Goal: Transaction & Acquisition: Purchase product/service

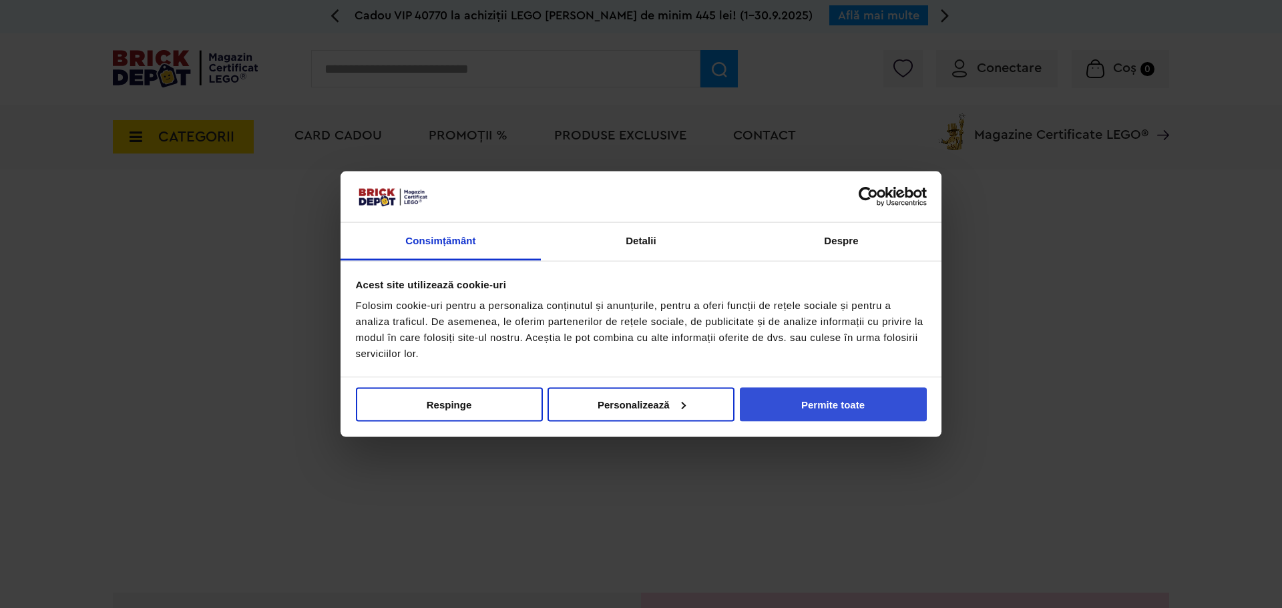
click at [808, 399] on button "Permite toate" at bounding box center [833, 404] width 187 height 34
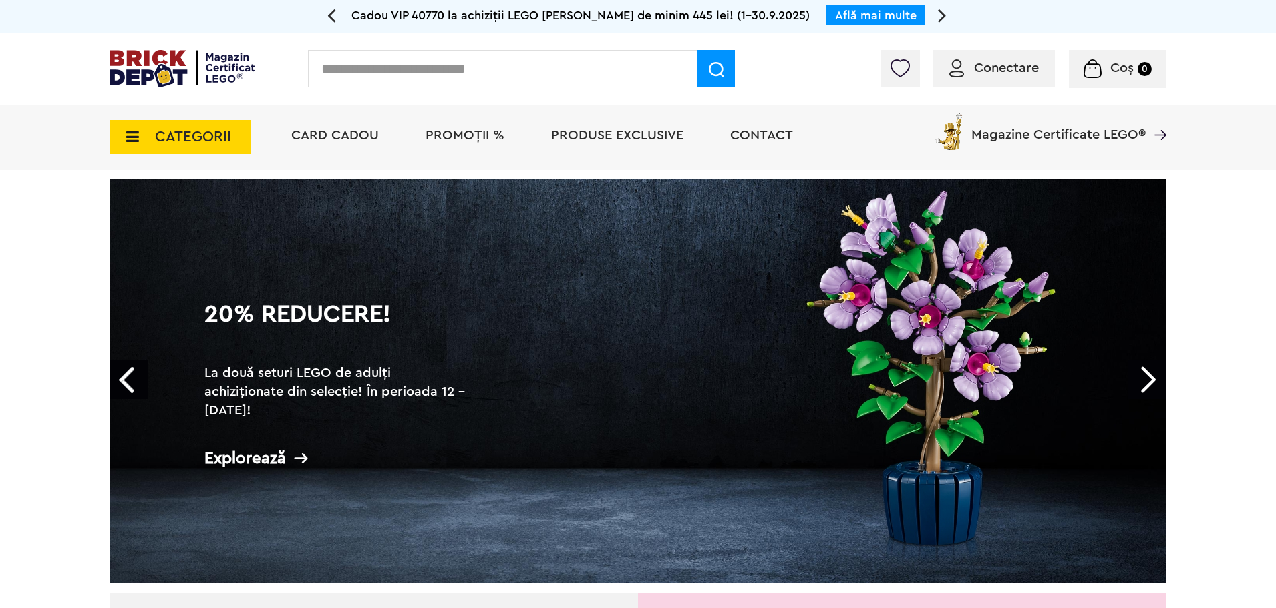
click at [125, 134] on icon at bounding box center [128, 137] width 21 height 15
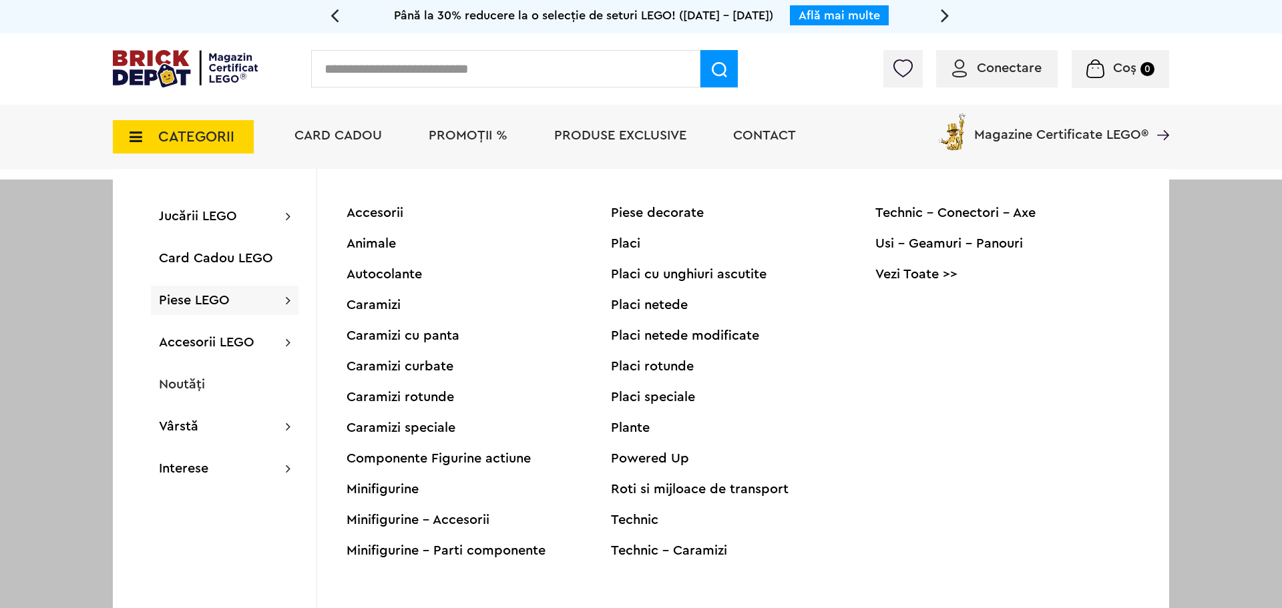
click at [237, 303] on div "Piese LEGO Accesorii Animale Autocolante Caramizi Caramizi cu panta Caramizi cu…" at bounding box center [225, 300] width 148 height 29
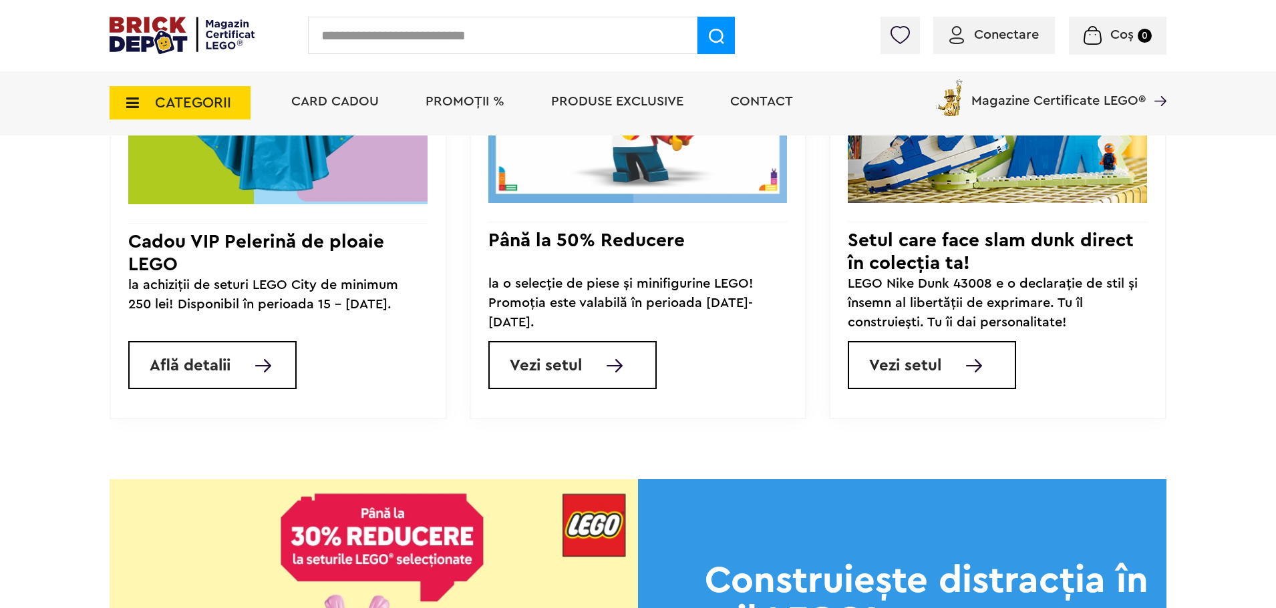
scroll to position [1336, 0]
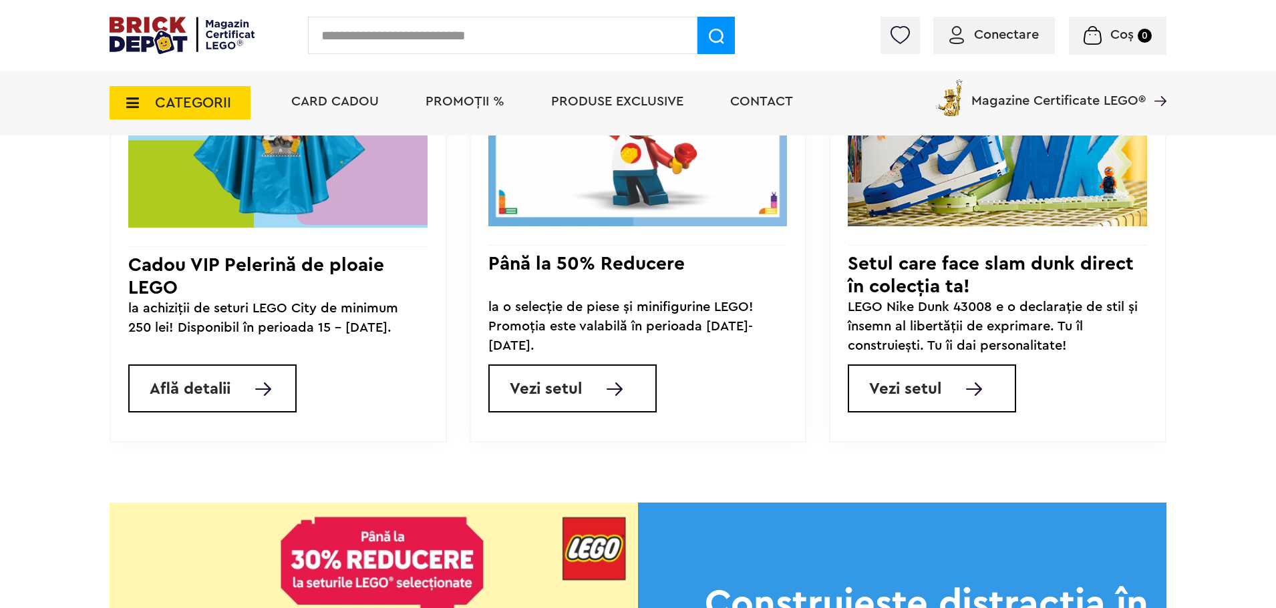
click at [544, 395] on span "Vezi setul" at bounding box center [546, 389] width 72 height 16
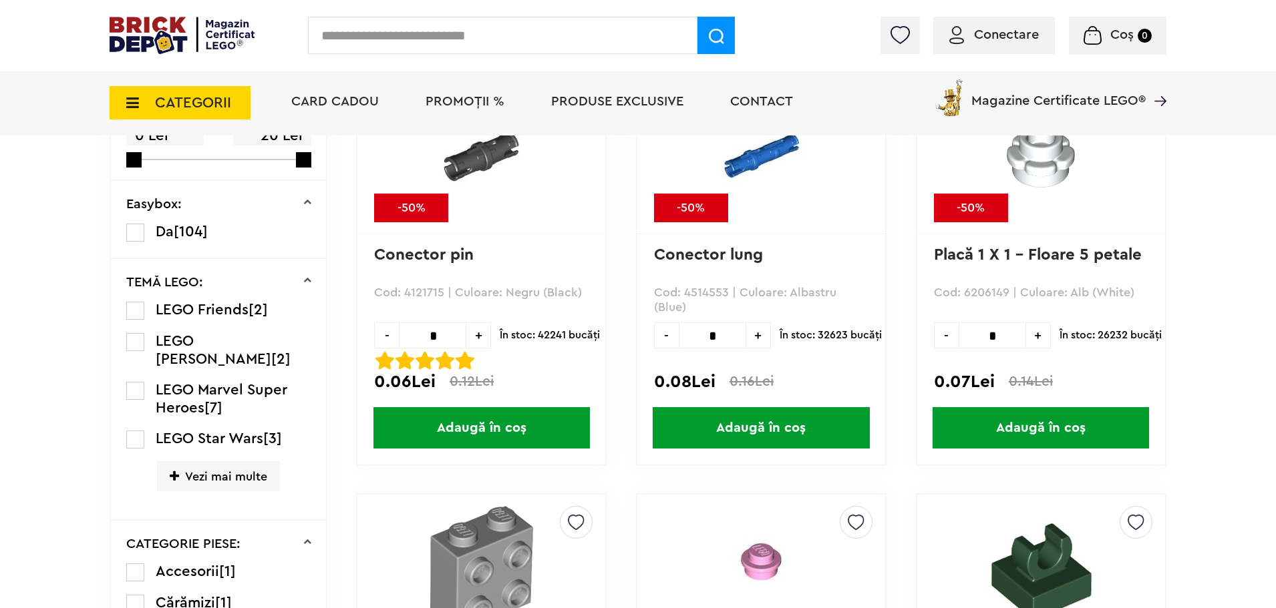
scroll to position [530, 0]
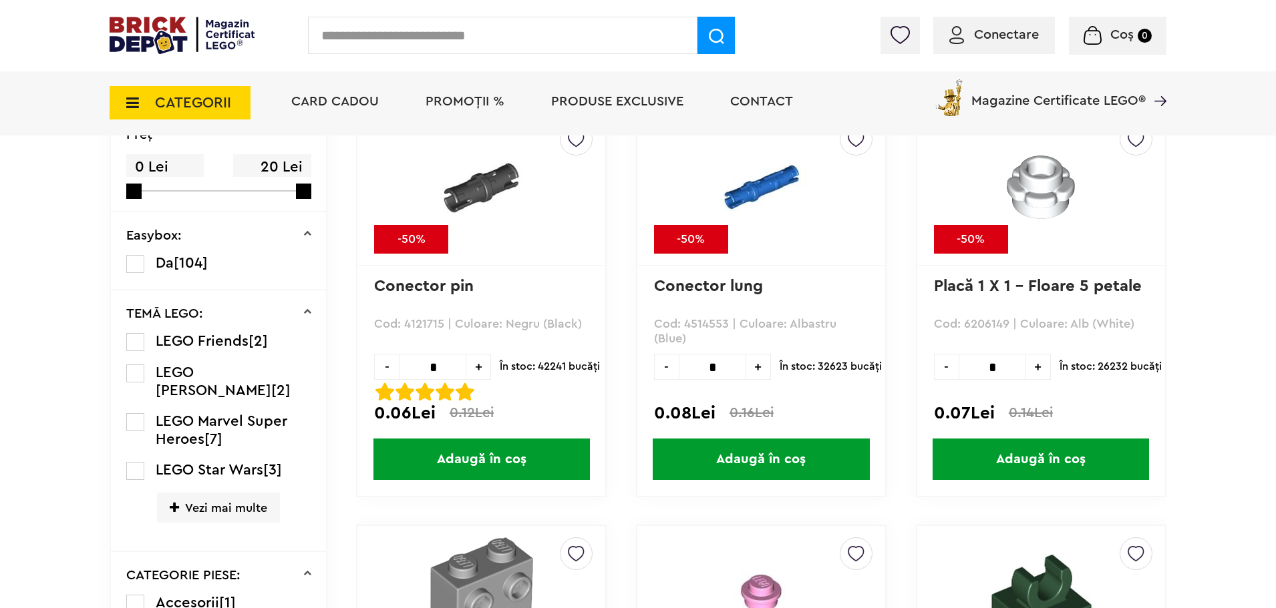
click at [140, 413] on label at bounding box center [135, 422] width 18 height 18
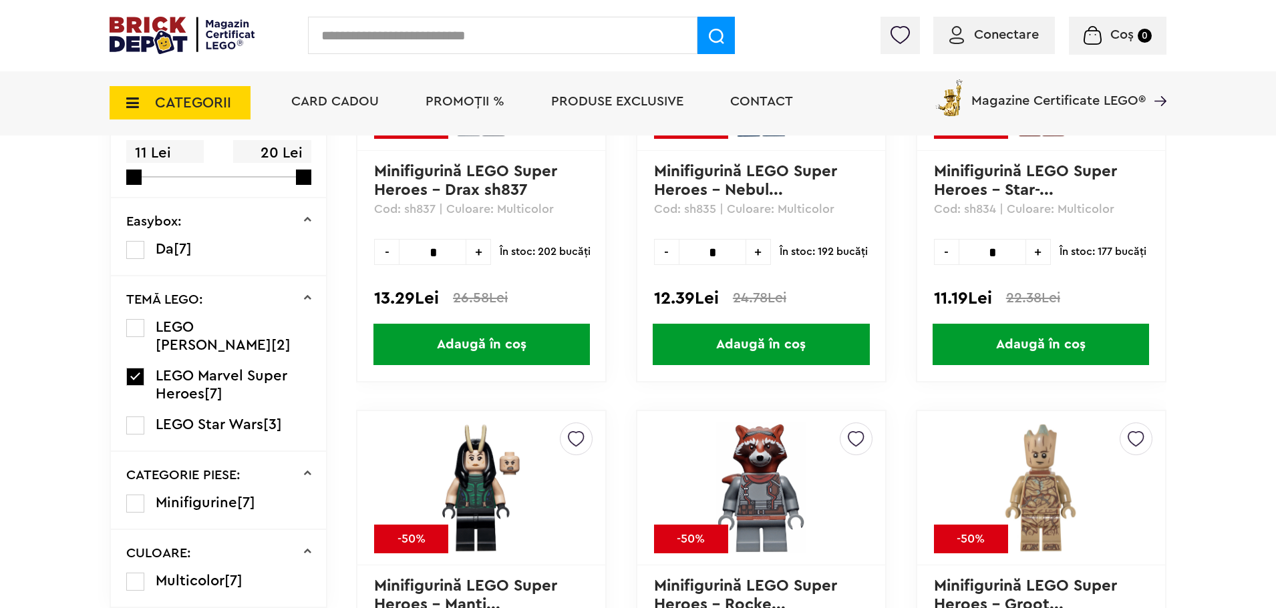
scroll to position [668, 0]
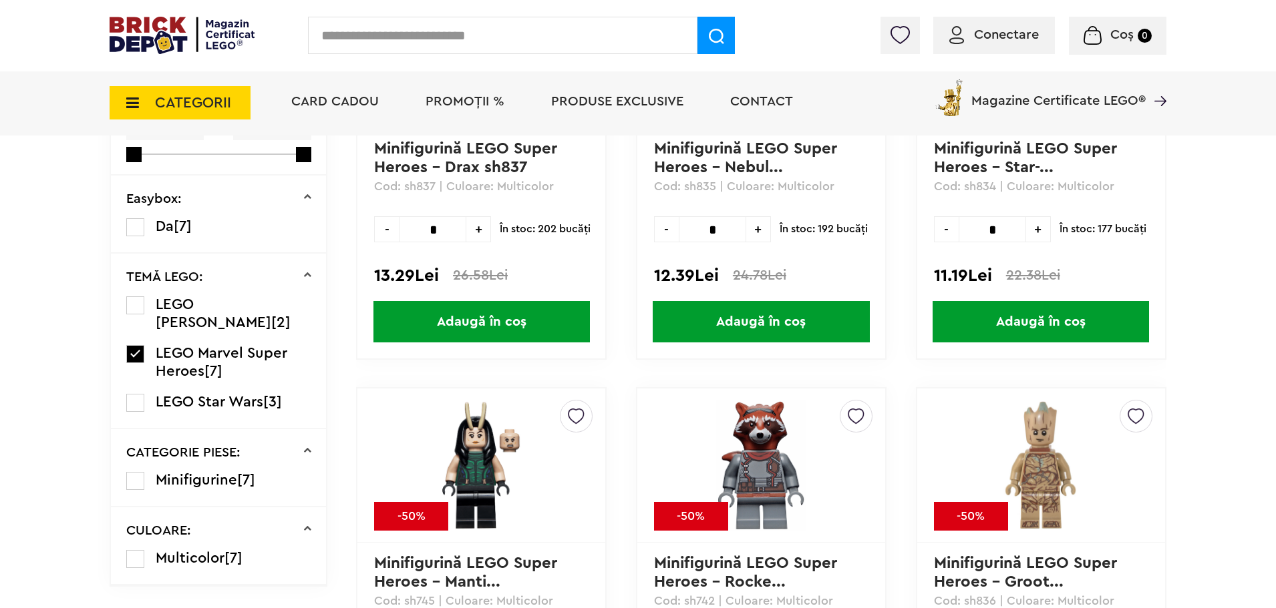
click at [141, 345] on label at bounding box center [135, 354] width 18 height 18
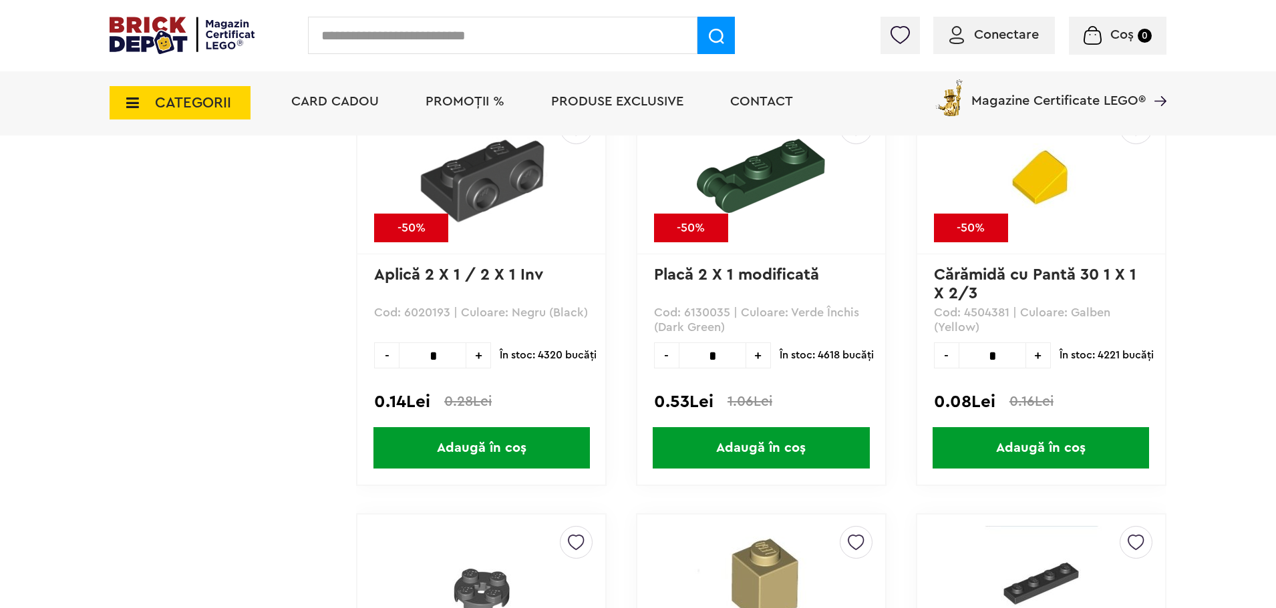
scroll to position [7614, 0]
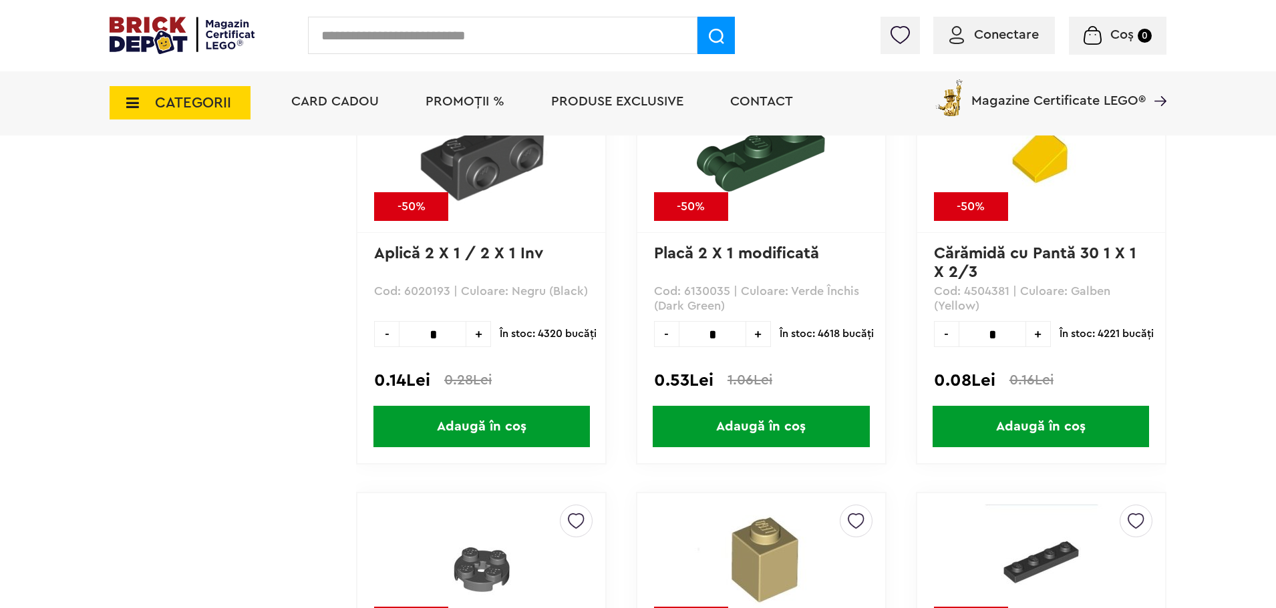
click at [476, 104] on span "PROMOȚII %" at bounding box center [464, 101] width 79 height 13
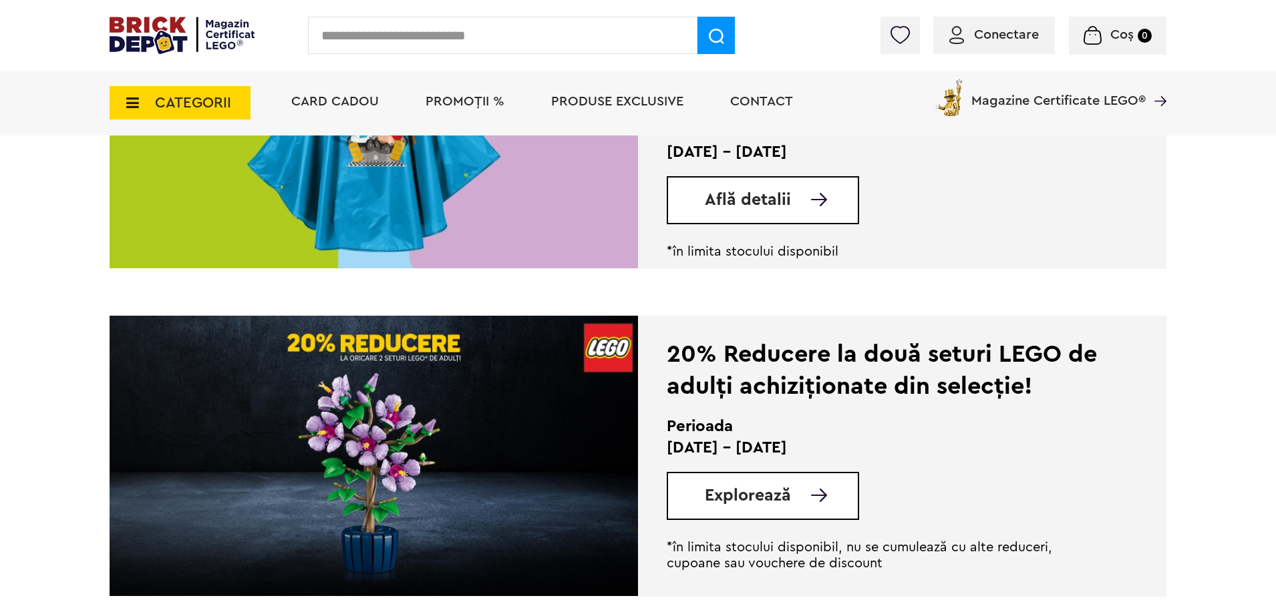
scroll to position [267, 0]
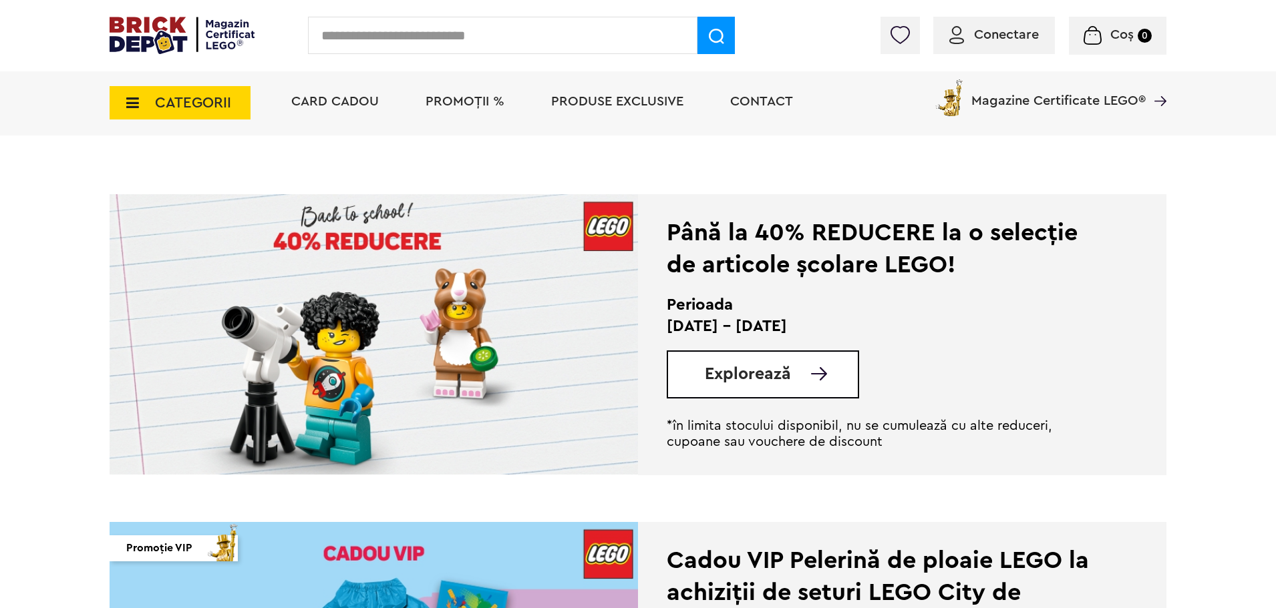
click at [586, 108] on span "Produse exclusive" at bounding box center [617, 101] width 132 height 13
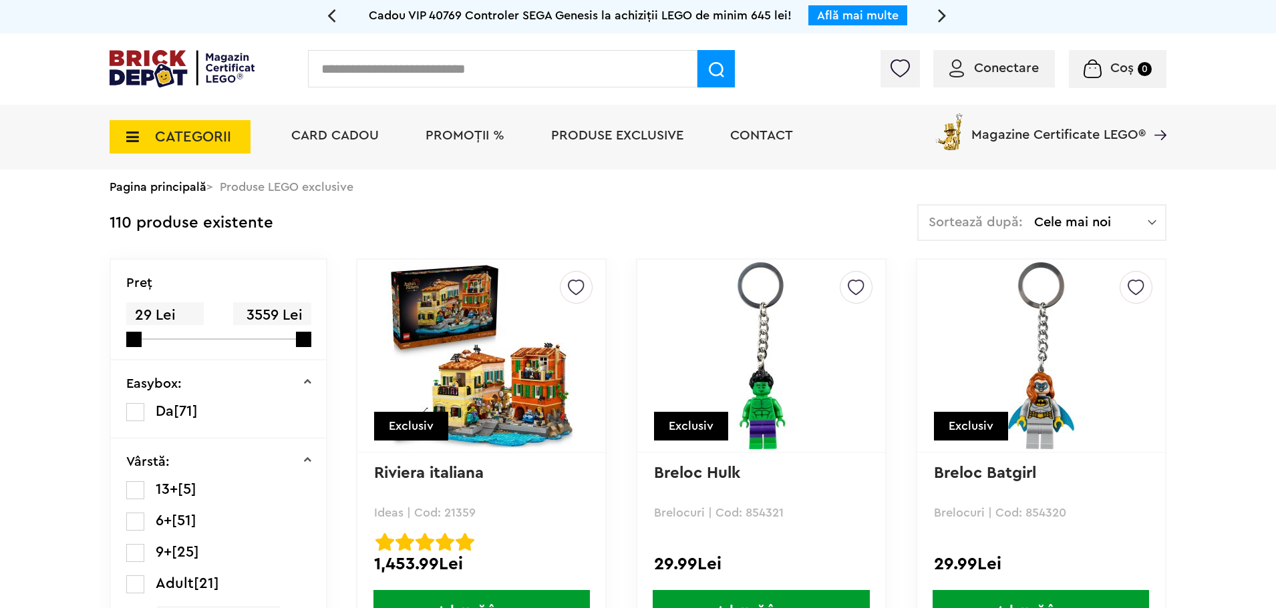
click at [1135, 225] on span "Cele mai noi" at bounding box center [1091, 222] width 114 height 13
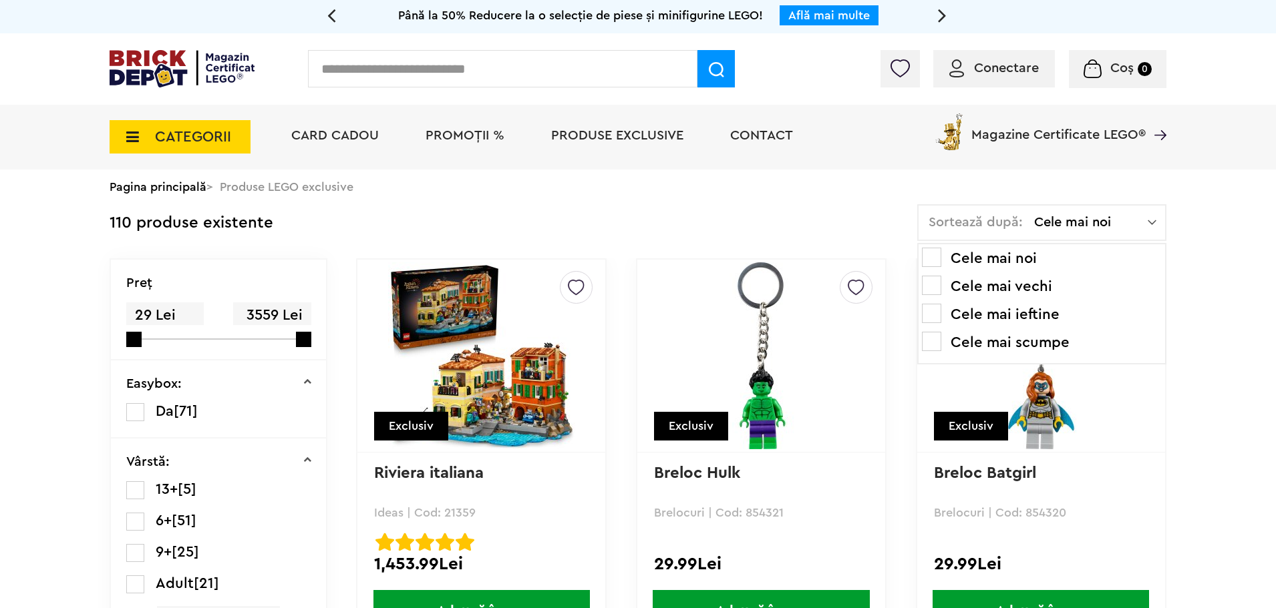
click at [1021, 315] on li "Cele mai ieftine" at bounding box center [1042, 314] width 240 height 21
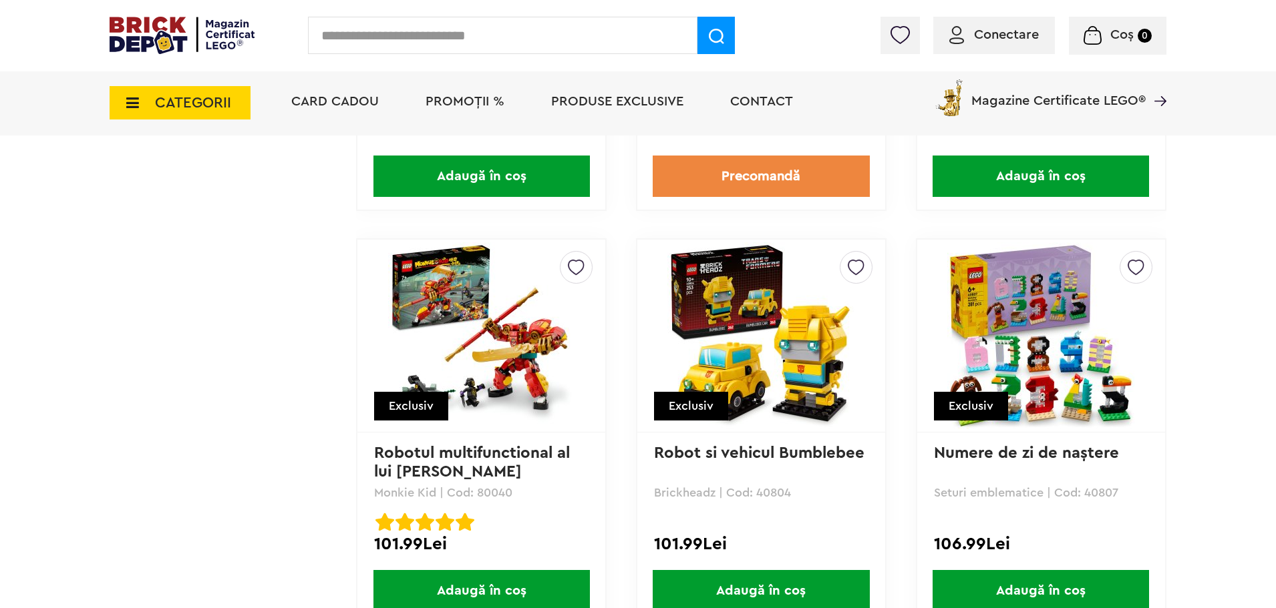
scroll to position [9150, 0]
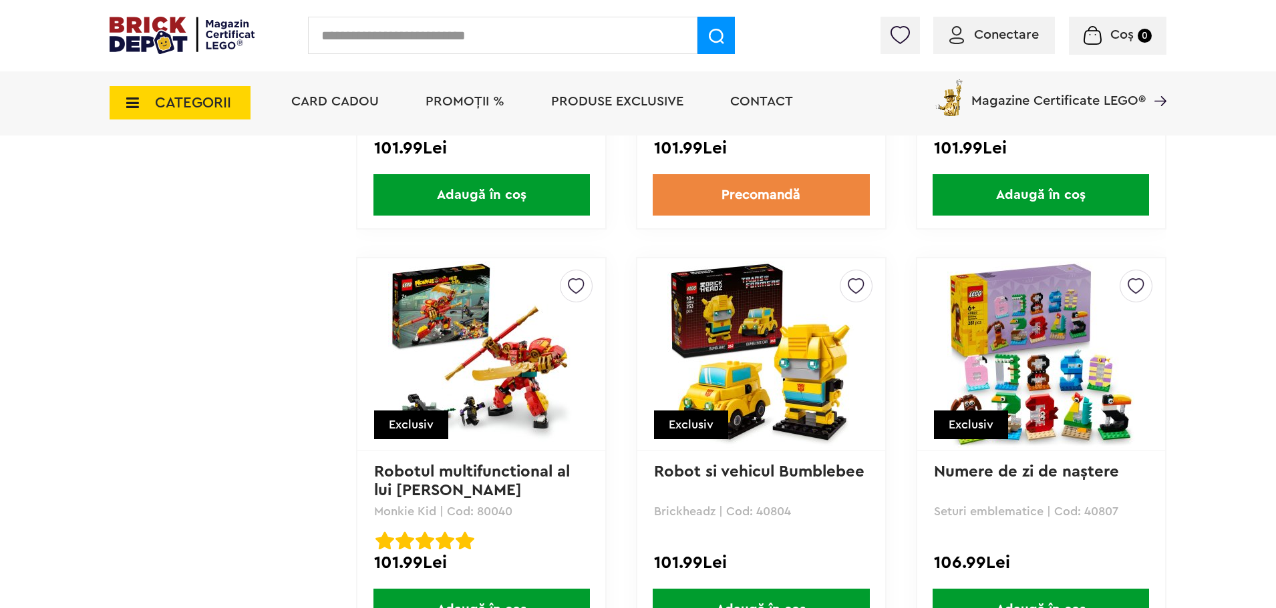
click at [456, 301] on img at bounding box center [481, 354] width 187 height 187
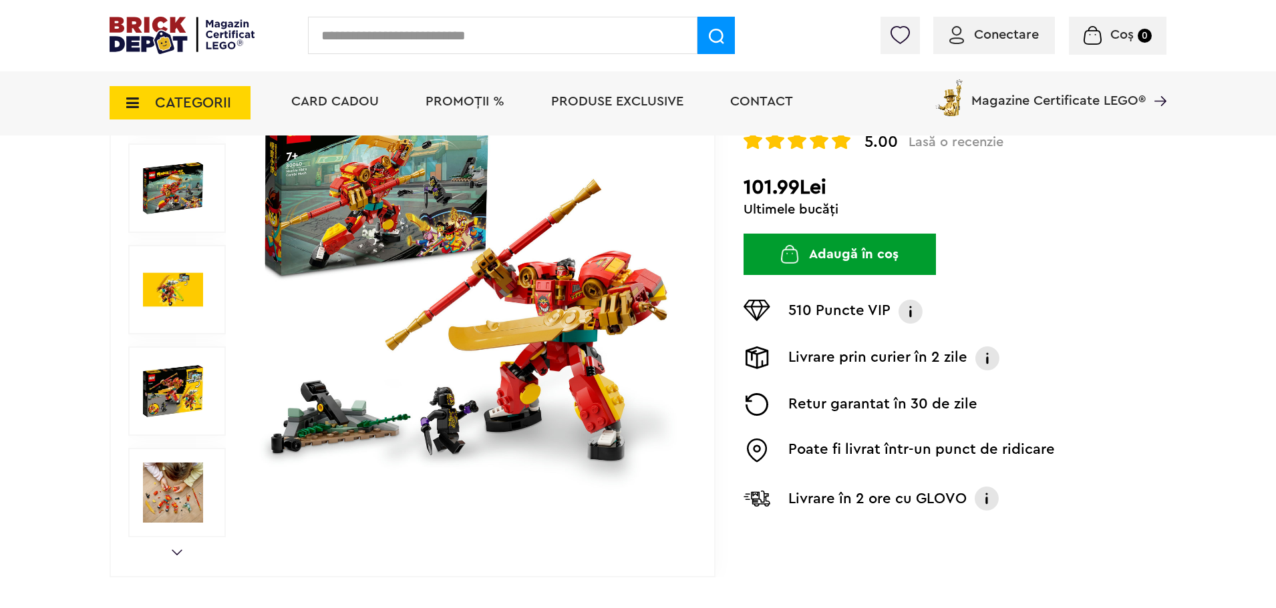
scroll to position [267, 0]
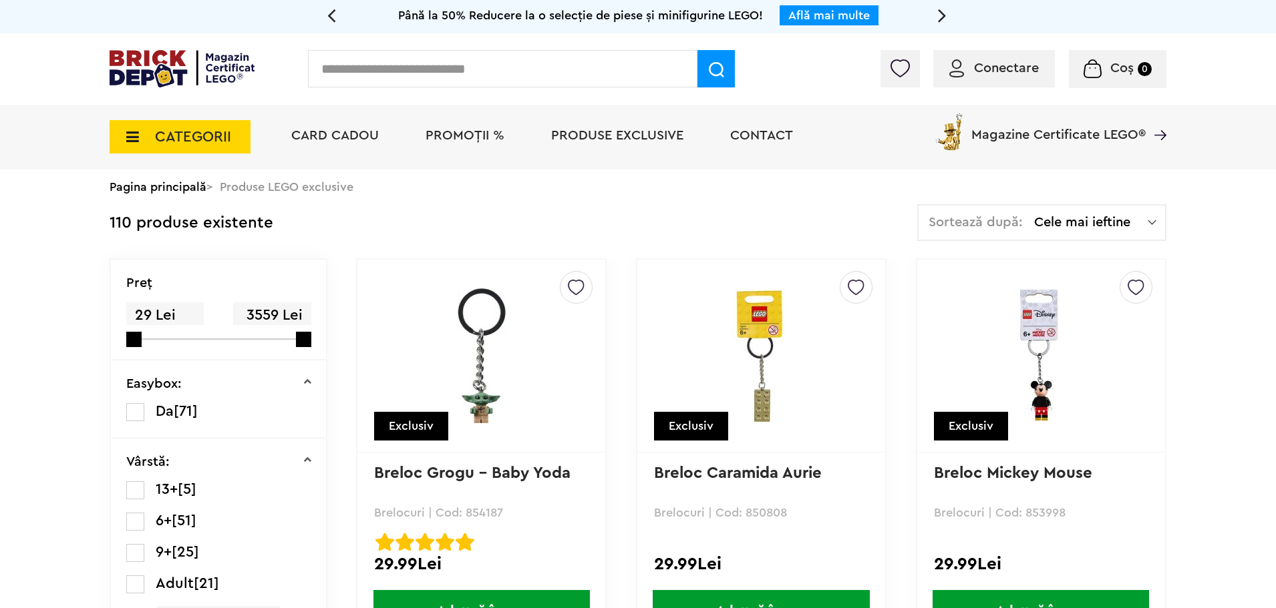
click at [130, 129] on span "CATEGORII" at bounding box center [180, 136] width 141 height 33
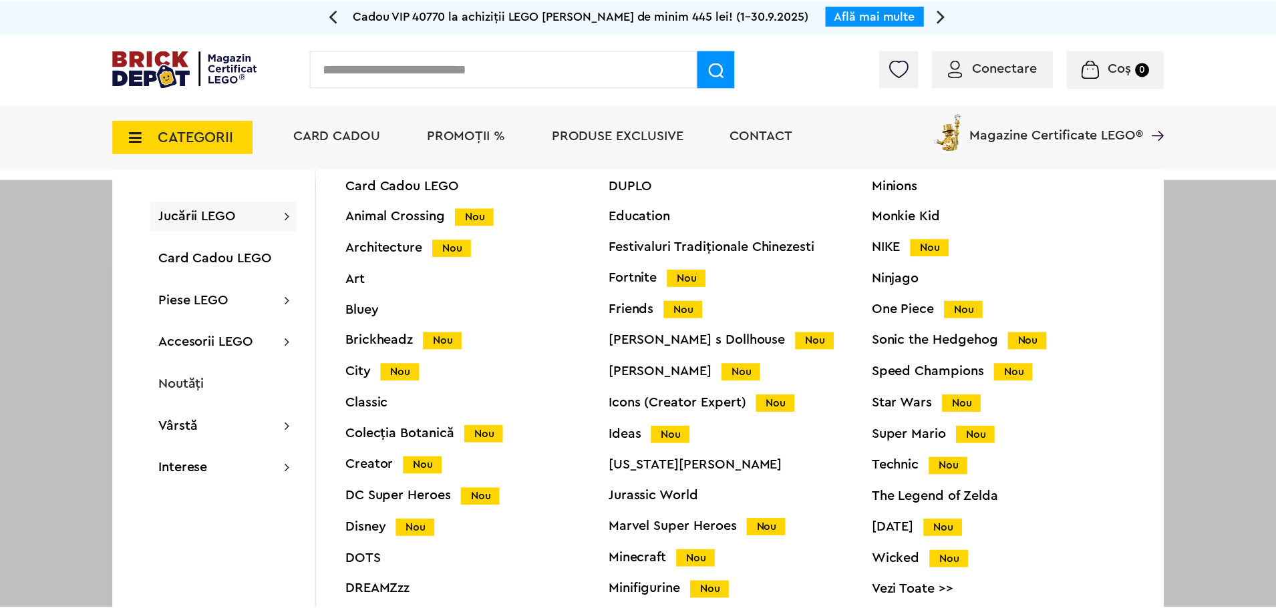
scroll to position [53, 0]
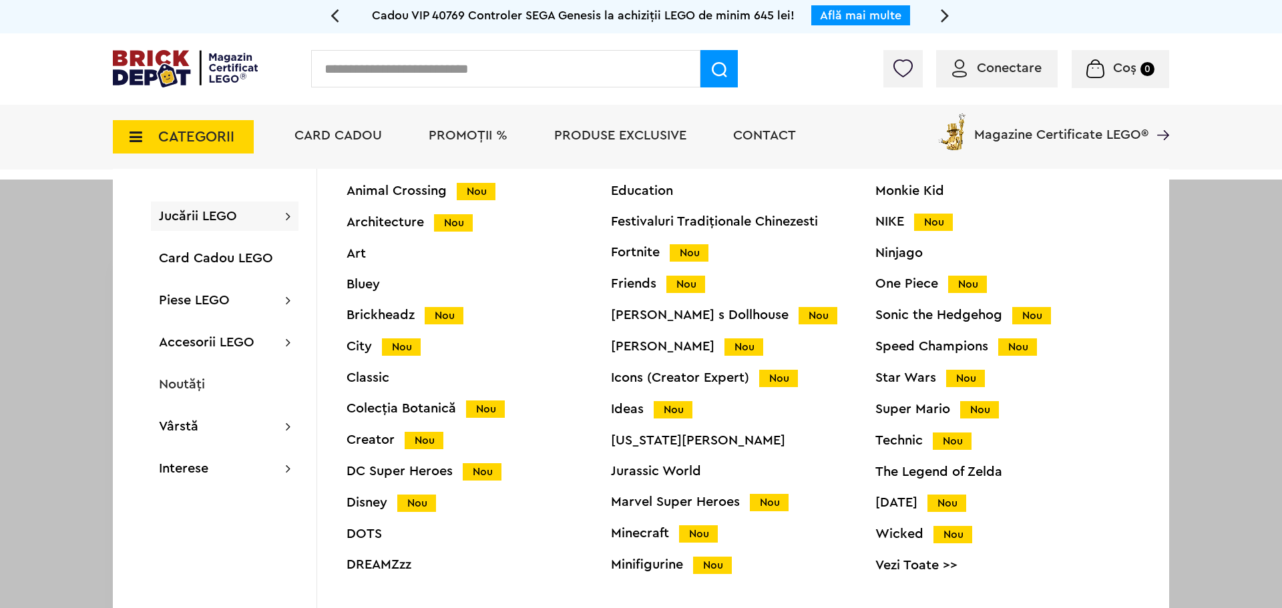
click at [392, 469] on div "DC Super Heroes Nou" at bounding box center [479, 472] width 264 height 14
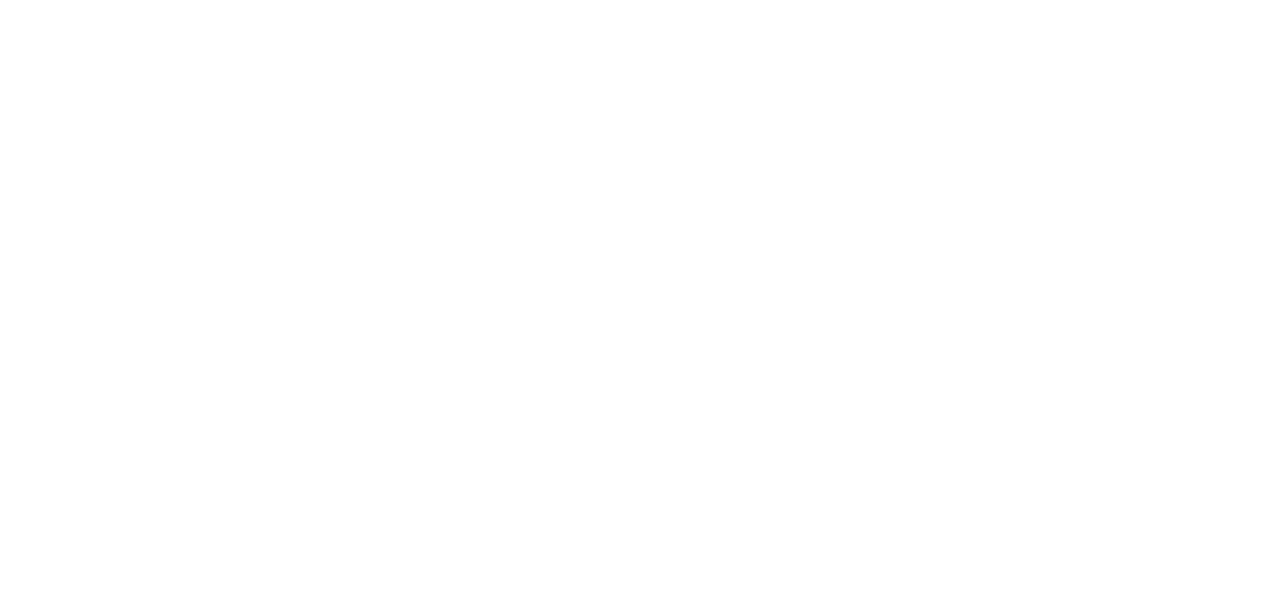
scroll to position [182, 0]
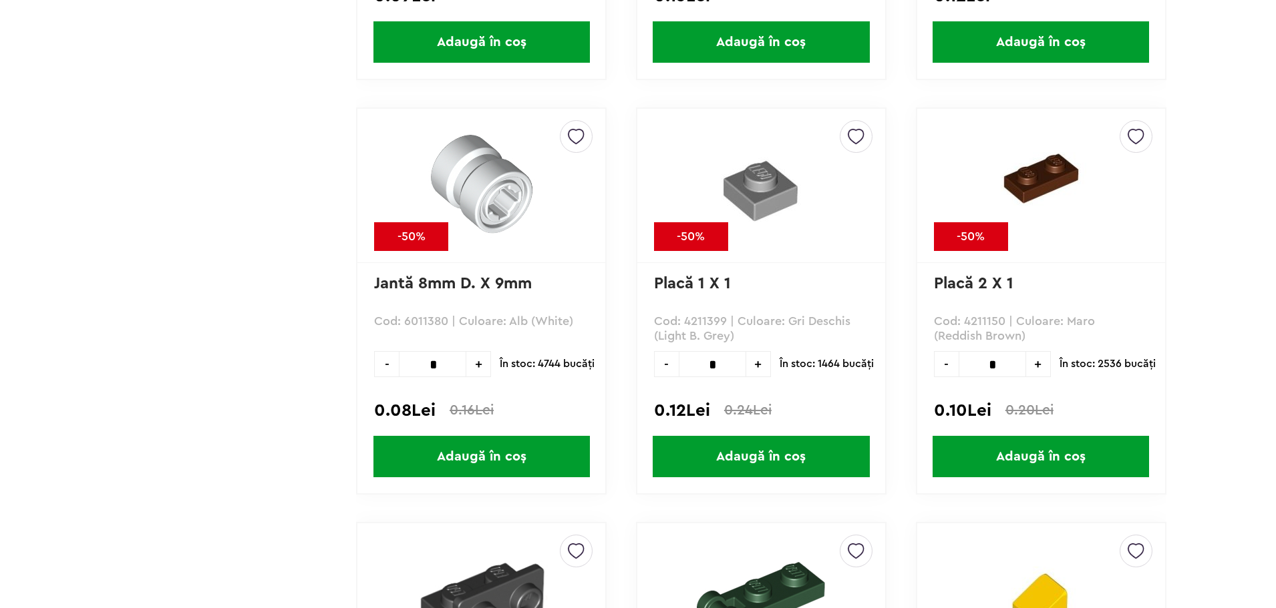
scroll to position [7590, 0]
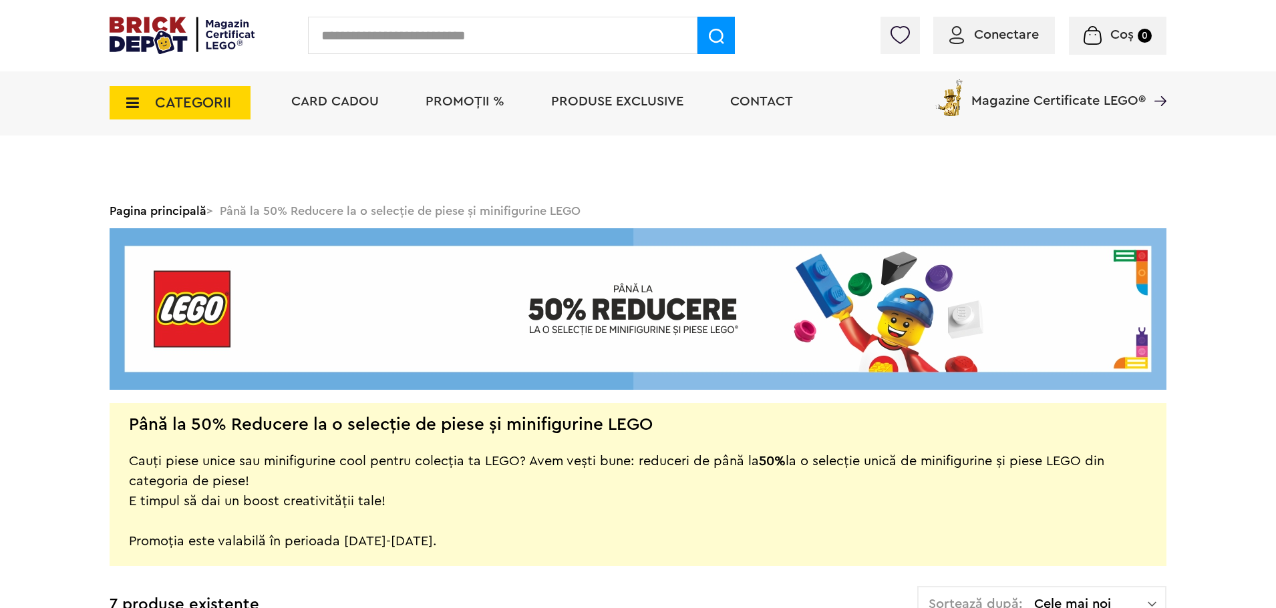
scroll to position [647, 0]
